Goal: Task Accomplishment & Management: Manage account settings

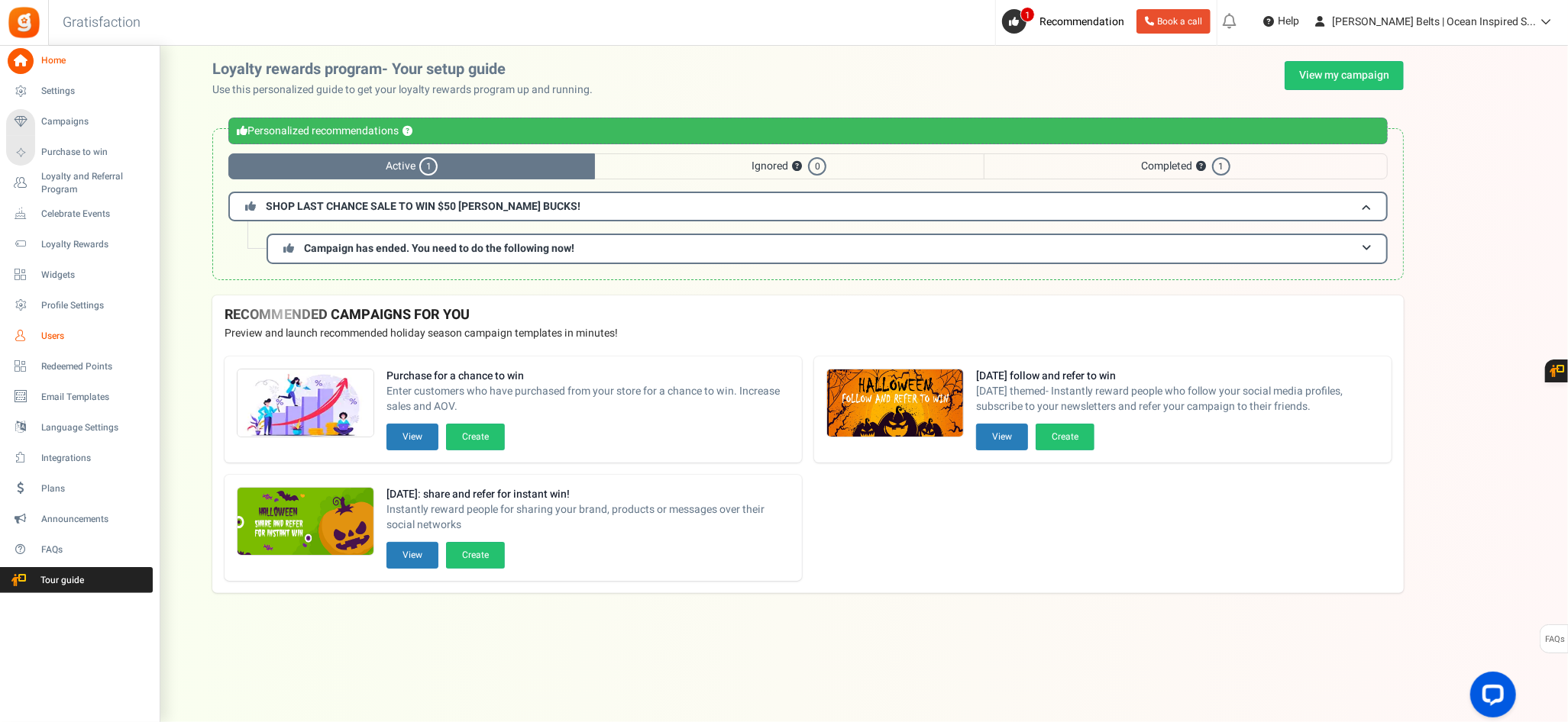
click at [33, 327] on link "Users" at bounding box center [79, 335] width 146 height 26
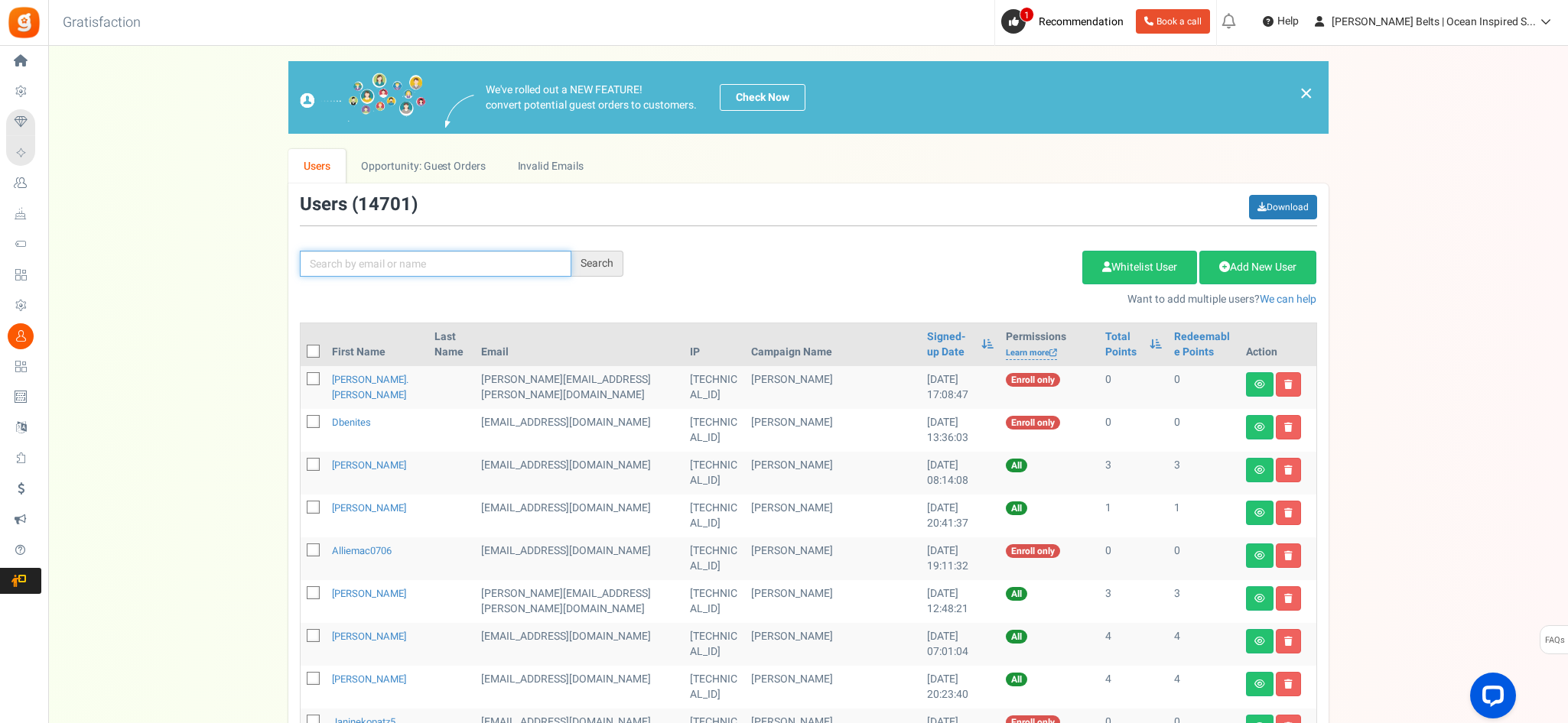
click at [383, 265] on input "text" at bounding box center [436, 263] width 271 height 26
type input "[PERSON_NAME]"
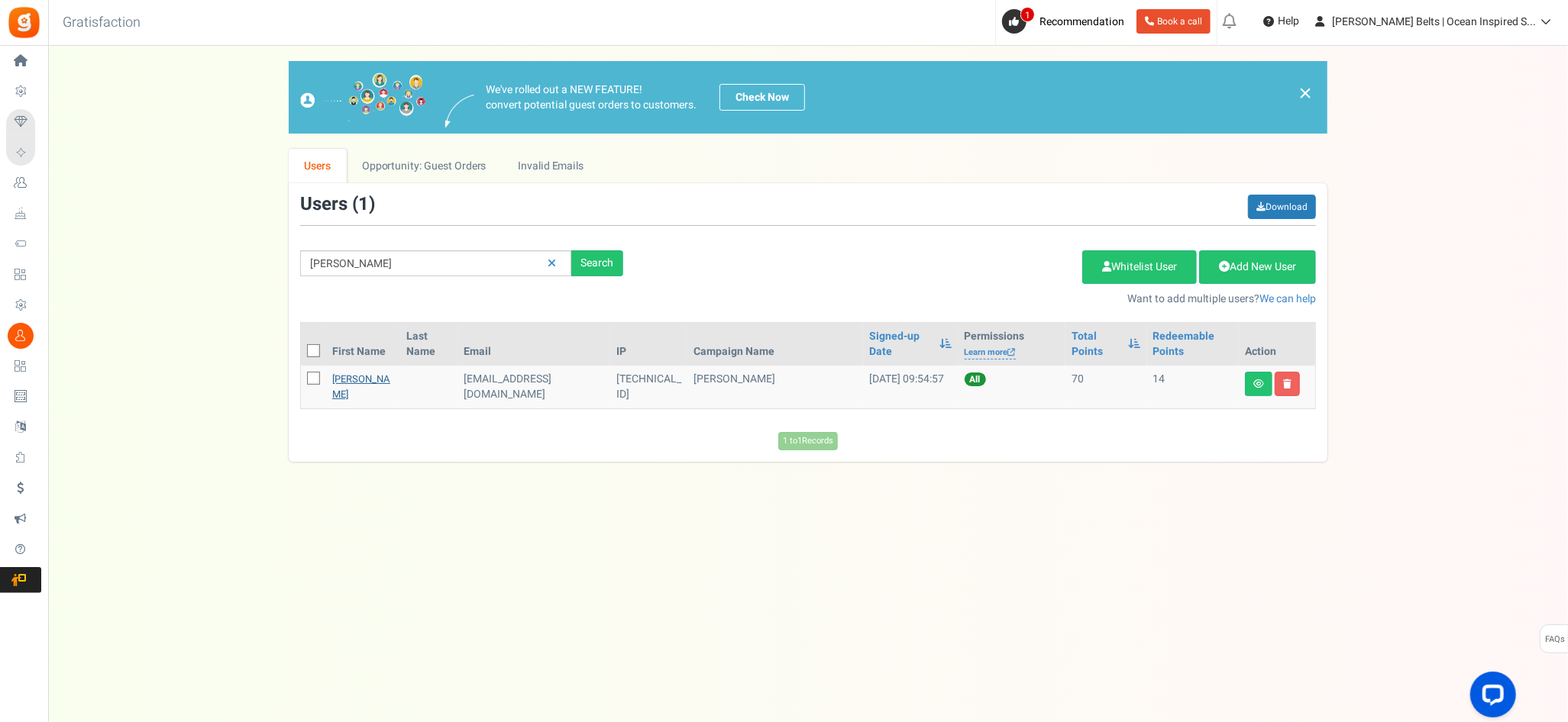
click at [345, 391] on link "[PERSON_NAME]" at bounding box center [361, 386] width 58 height 29
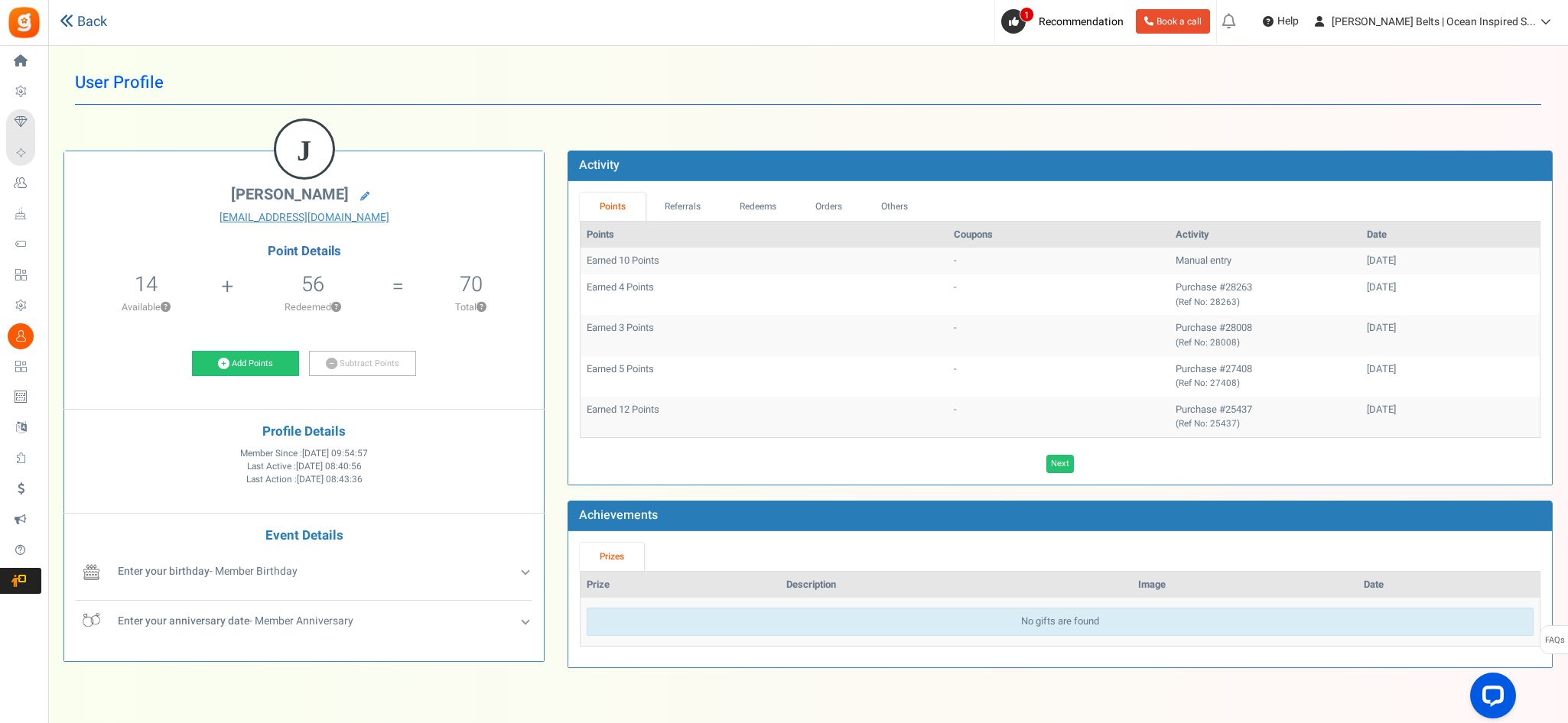
click at [79, 18] on link "Back" at bounding box center [83, 22] width 47 height 20
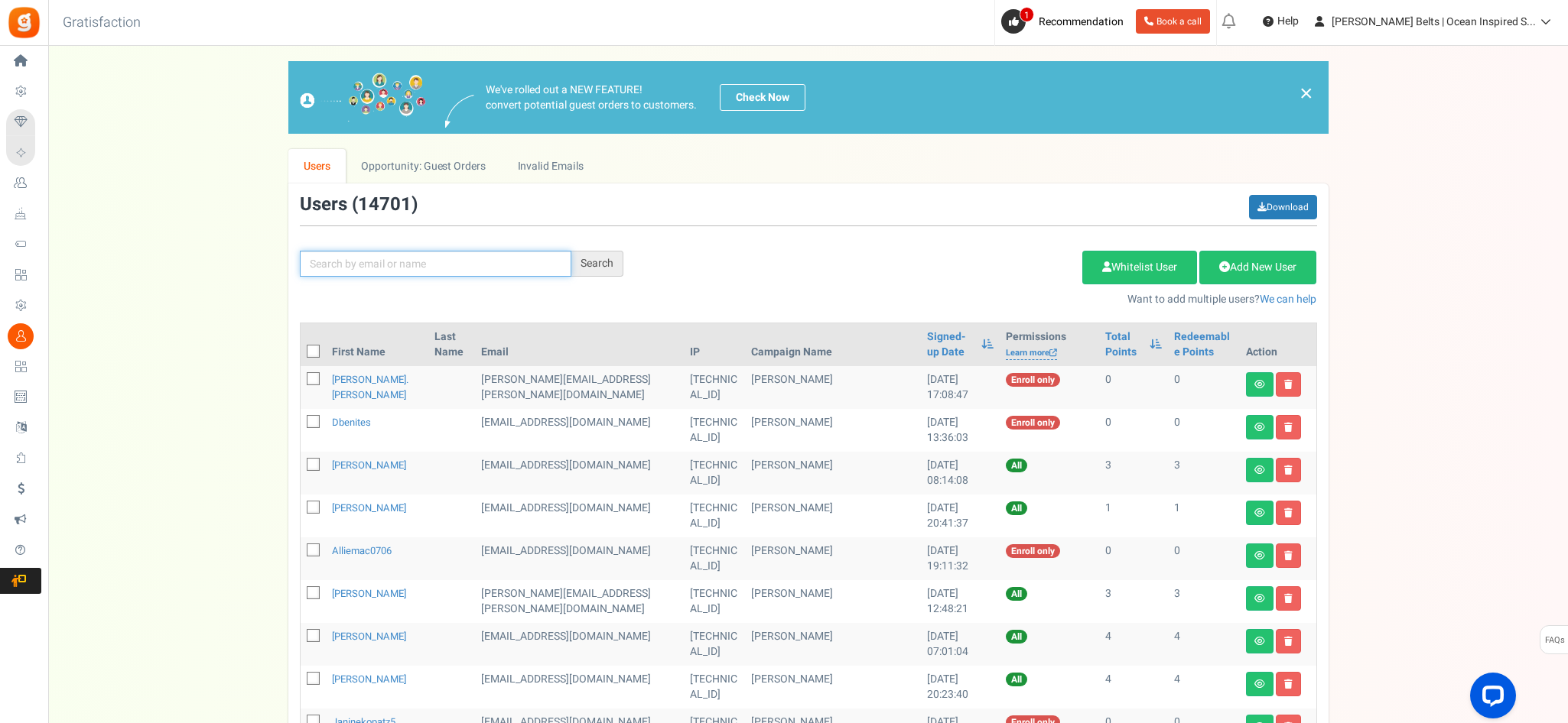
click at [494, 255] on input "text" at bounding box center [436, 263] width 271 height 26
type input "[PERSON_NAME]"
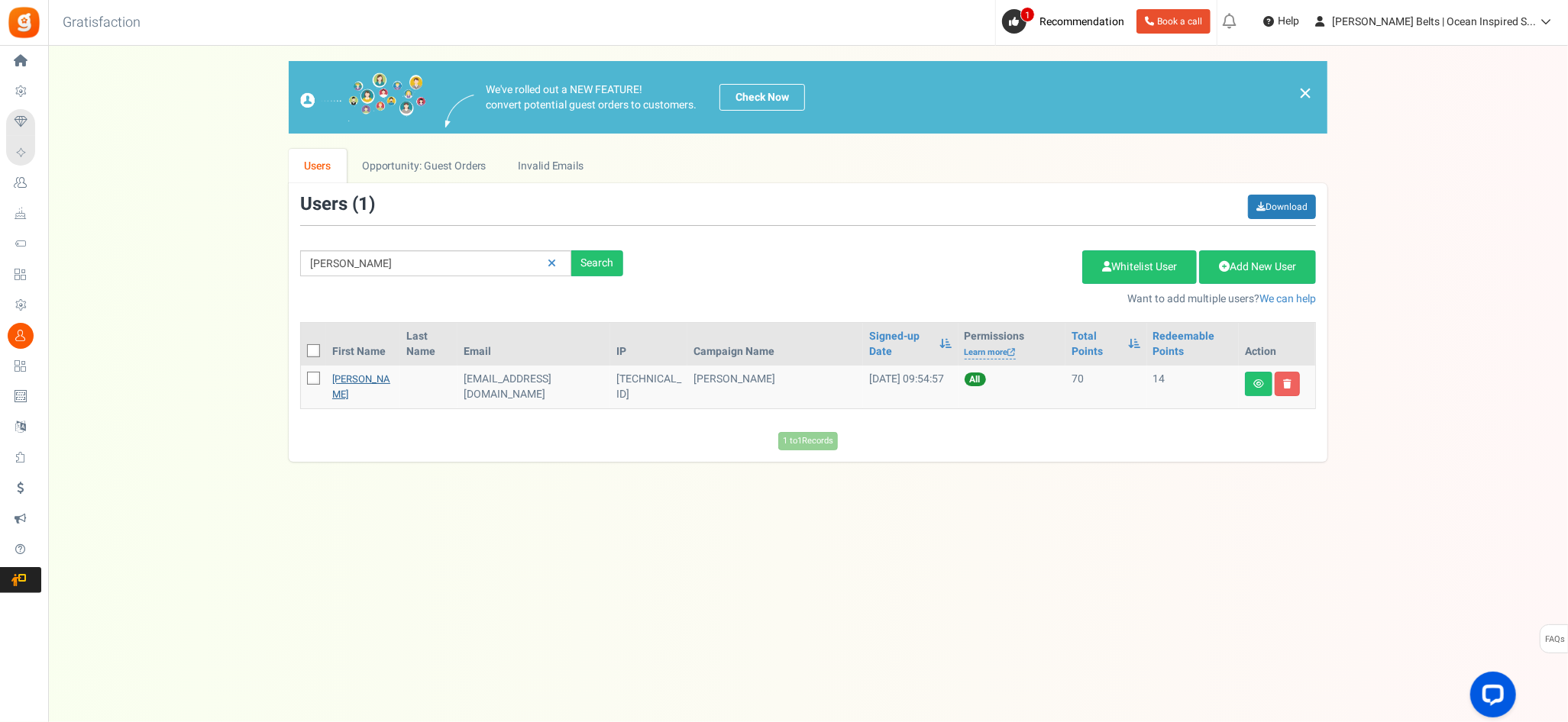
click at [334, 373] on link "[PERSON_NAME]" at bounding box center [361, 386] width 58 height 29
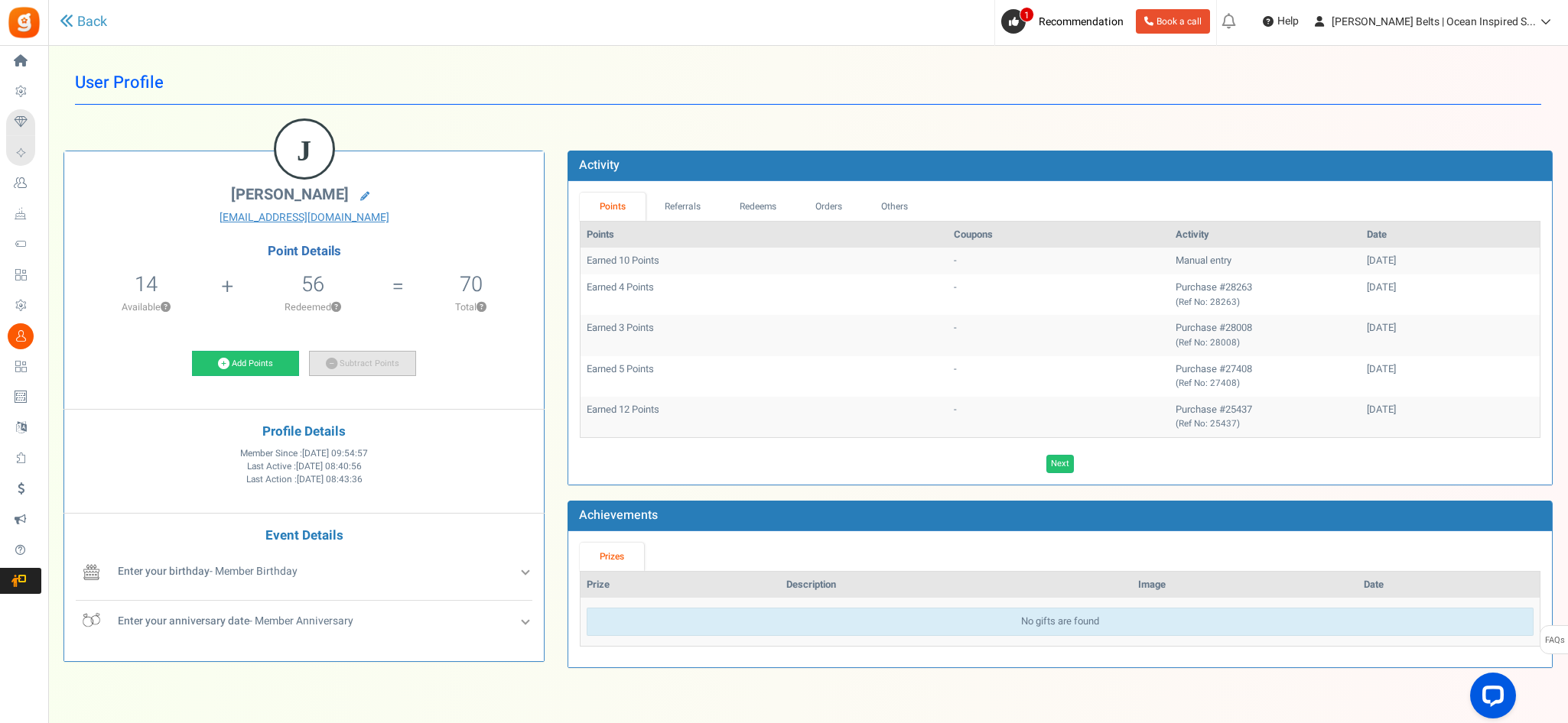
click at [364, 368] on link "Subtract Points" at bounding box center [363, 363] width 107 height 26
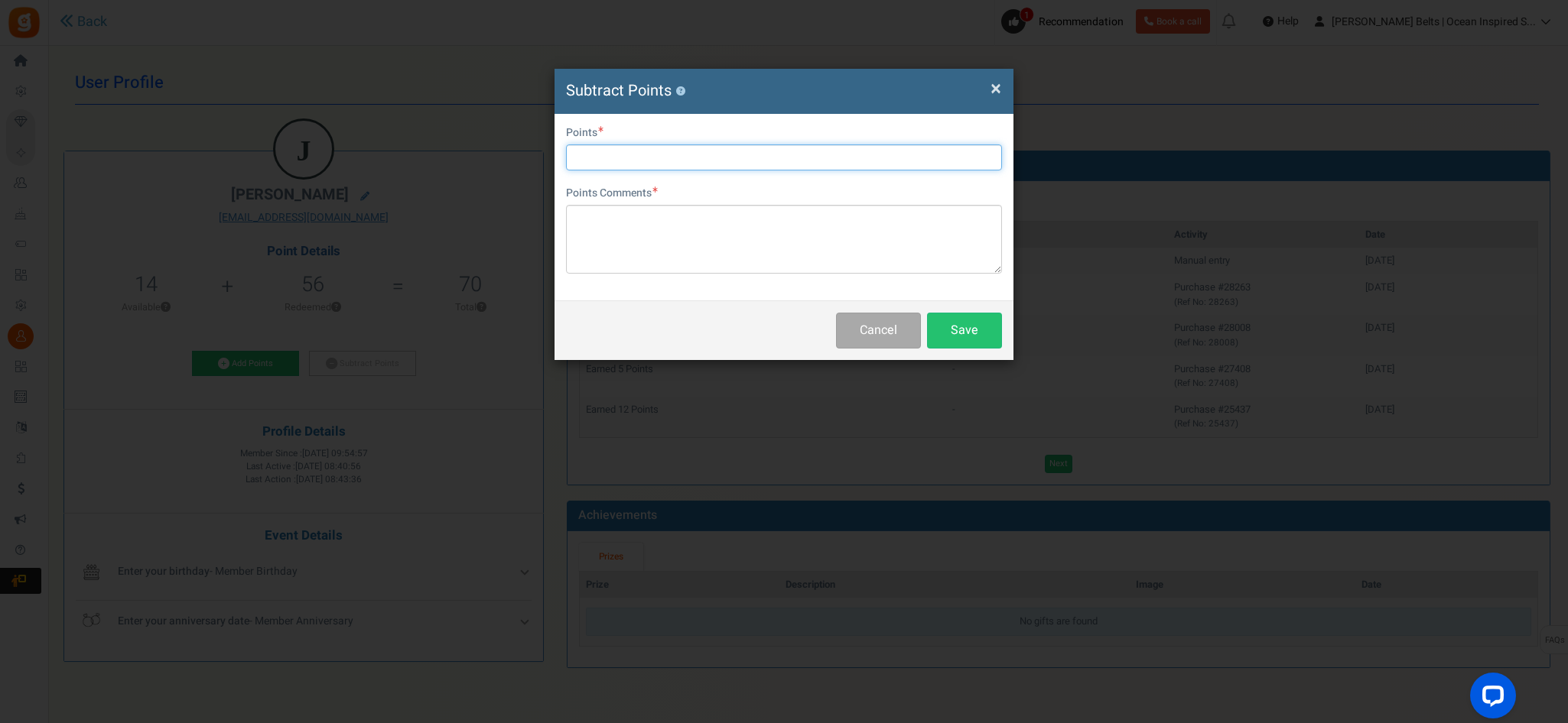
click at [676, 161] on input "text" at bounding box center [784, 157] width 436 height 26
type input "14"
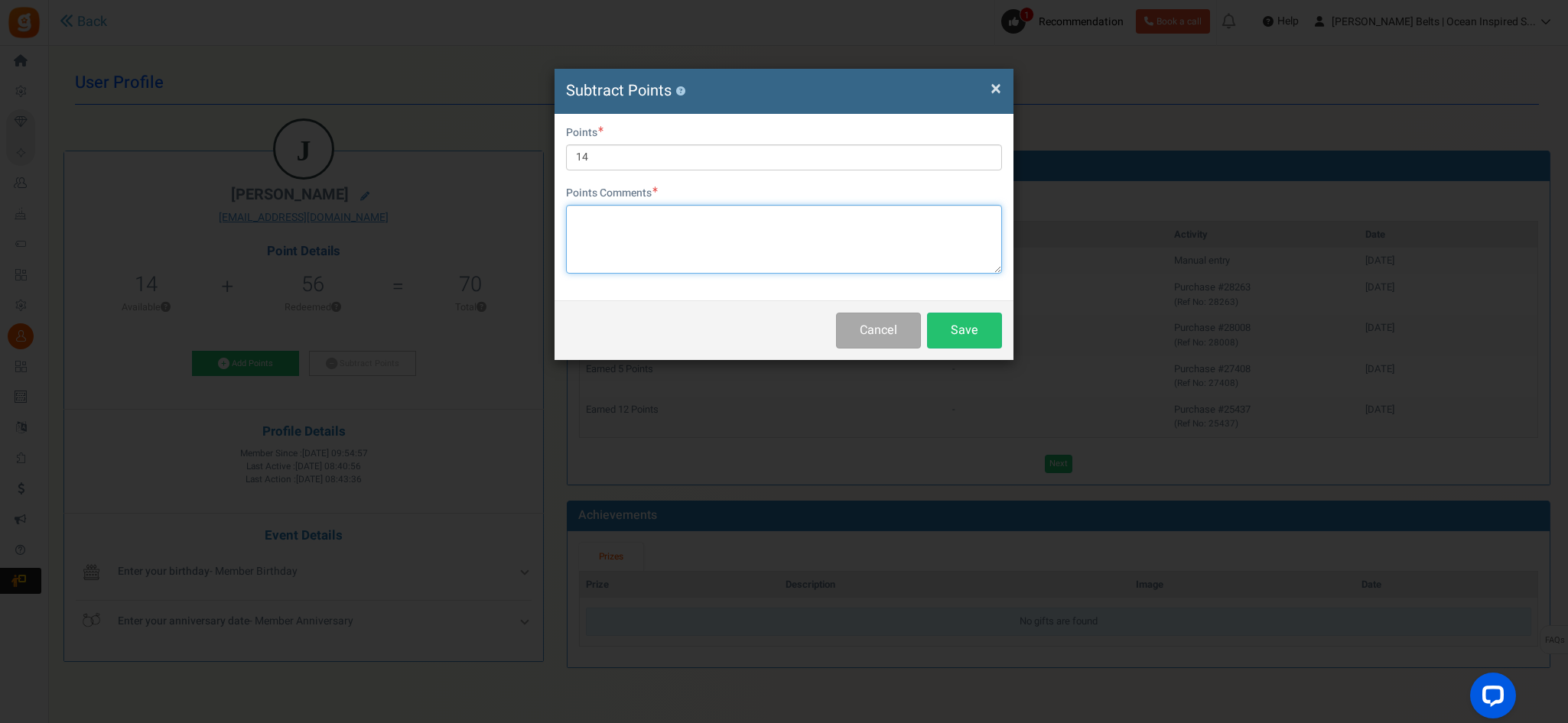
click at [741, 230] on textarea at bounding box center [784, 238] width 436 height 69
type textarea "Using in store, cant login to online account MJ KL"
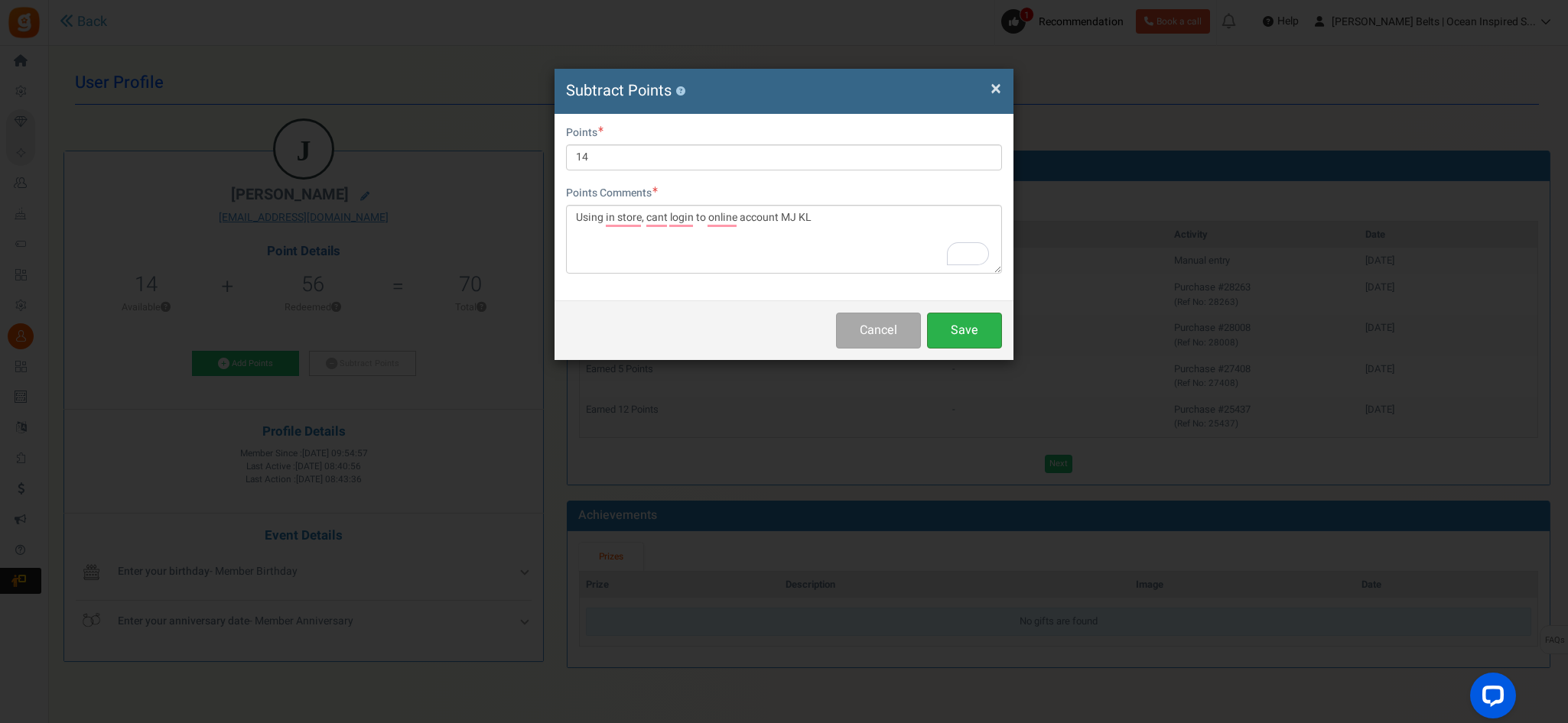
click at [982, 343] on button "Save" at bounding box center [964, 330] width 75 height 36
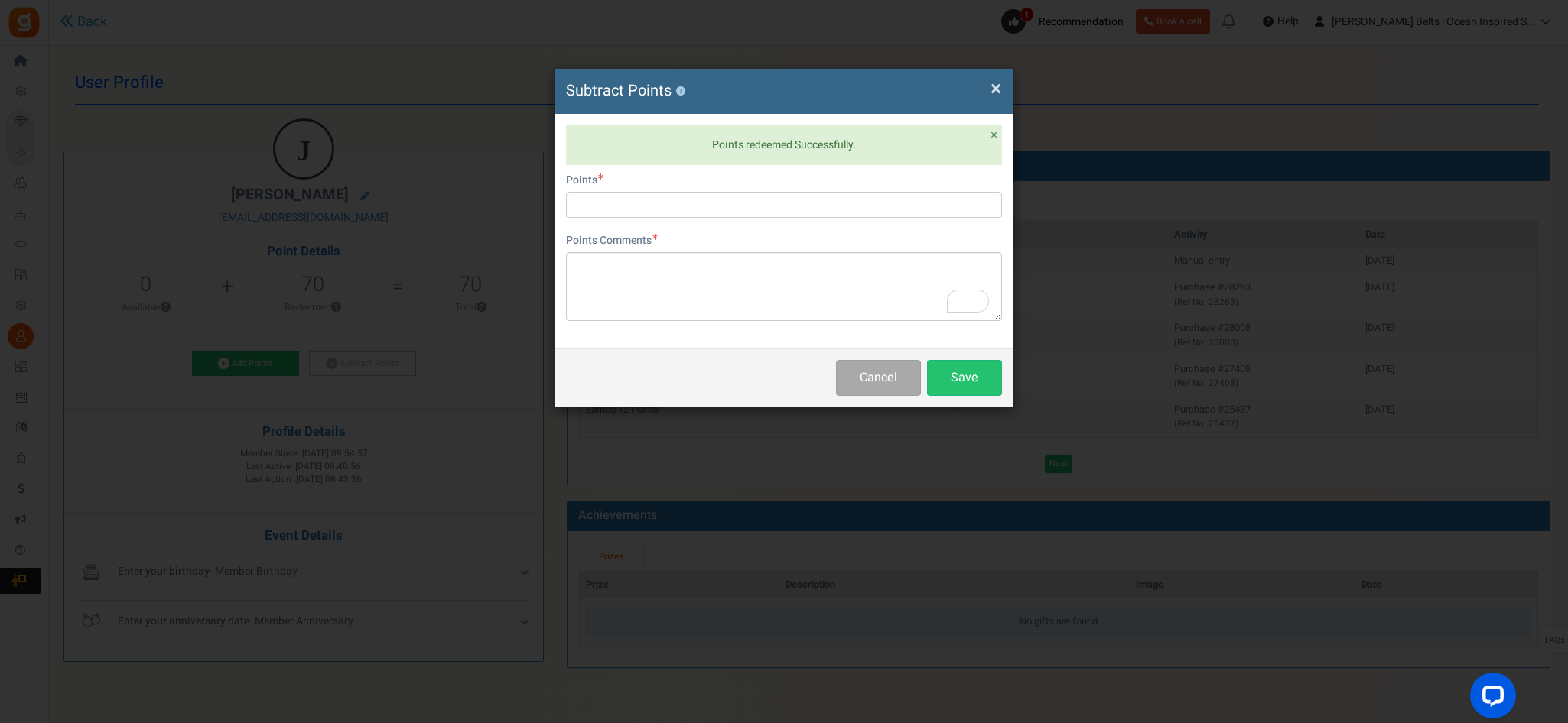
click at [999, 82] on span "×" at bounding box center [996, 88] width 11 height 29
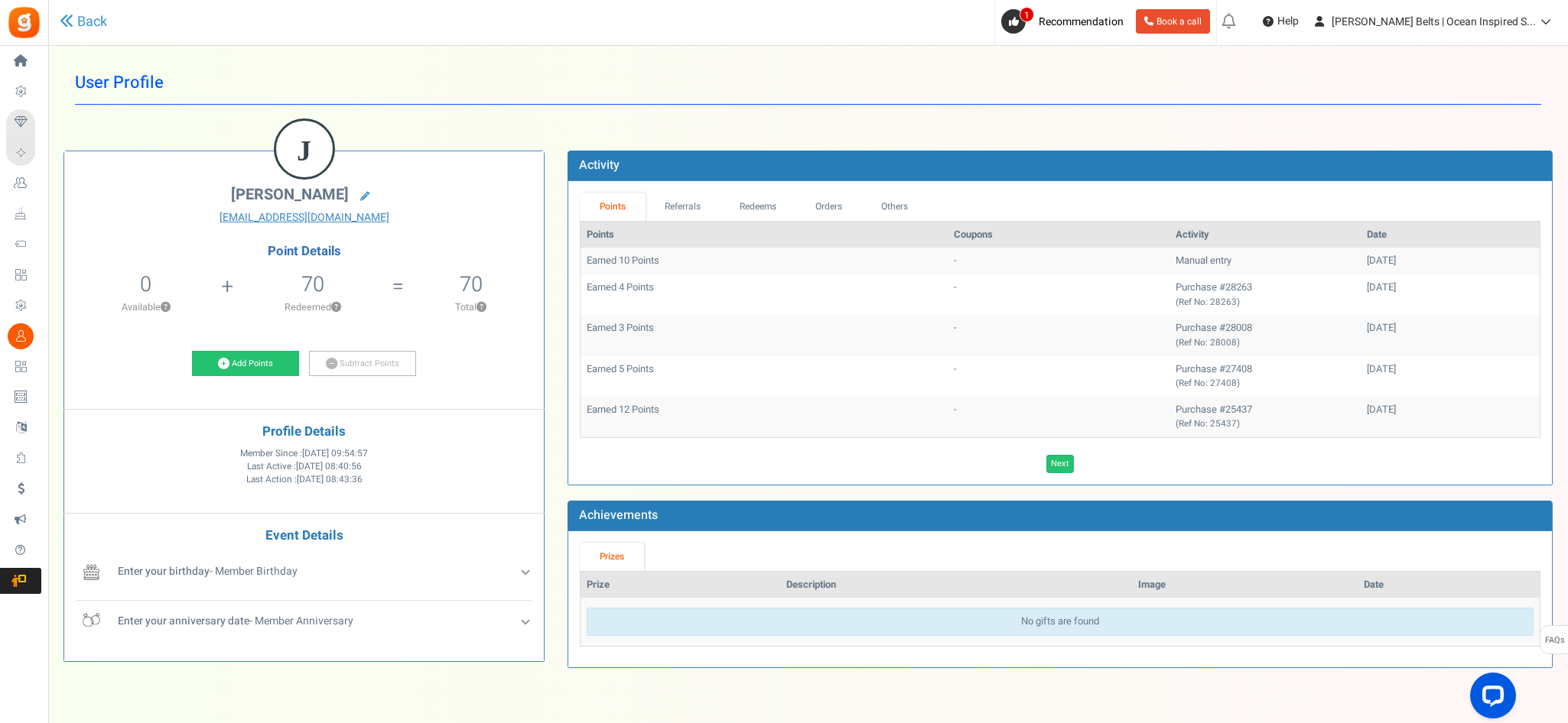
click at [92, 35] on div "Back" at bounding box center [334, 22] width 549 height 45
click at [90, 29] on link "Back" at bounding box center [83, 22] width 47 height 20
